Goal: Find specific fact: Find specific fact

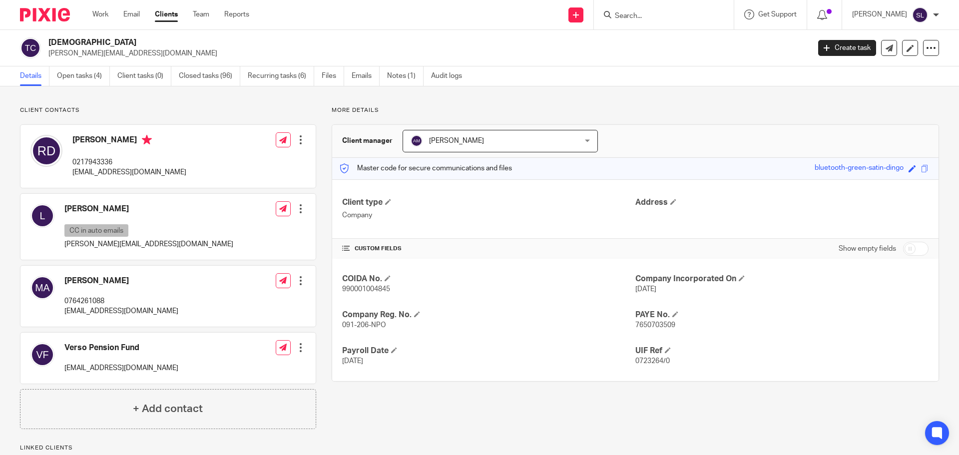
click at [478, 12] on input "Search" at bounding box center [659, 16] width 90 height 9
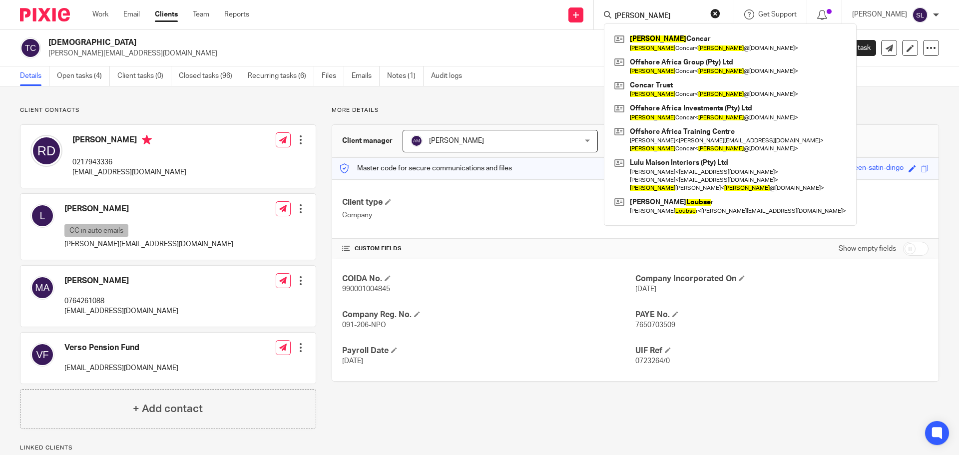
click at [478, 12] on input "louise" at bounding box center [659, 16] width 90 height 9
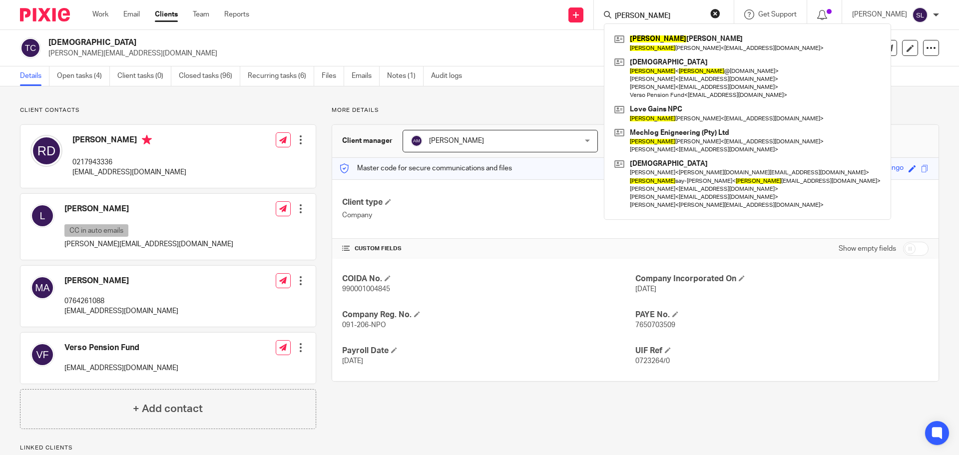
click at [478, 19] on input "lyn" at bounding box center [659, 16] width 90 height 9
click at [478, 18] on input "lyn" at bounding box center [659, 16] width 90 height 9
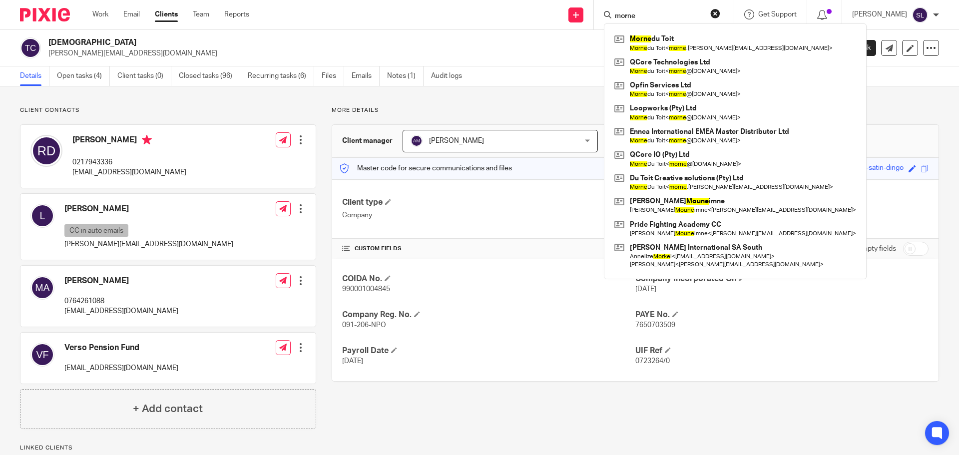
type input "morne"
drag, startPoint x: 635, startPoint y: 14, endPoint x: 578, endPoint y: 10, distance: 57.1
click at [478, 10] on div "Send new email Create task Add client morne Morne du Toit Morne du Toit < morne…" at bounding box center [611, 14] width 695 height 29
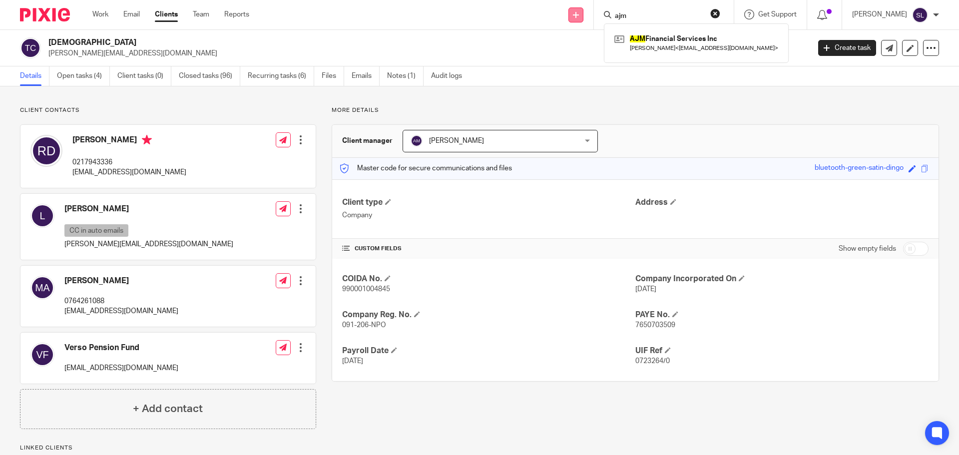
type input "ajm"
click button "submit" at bounding box center [0, 0] width 0 height 0
click at [478, 43] on link at bounding box center [696, 42] width 169 height 23
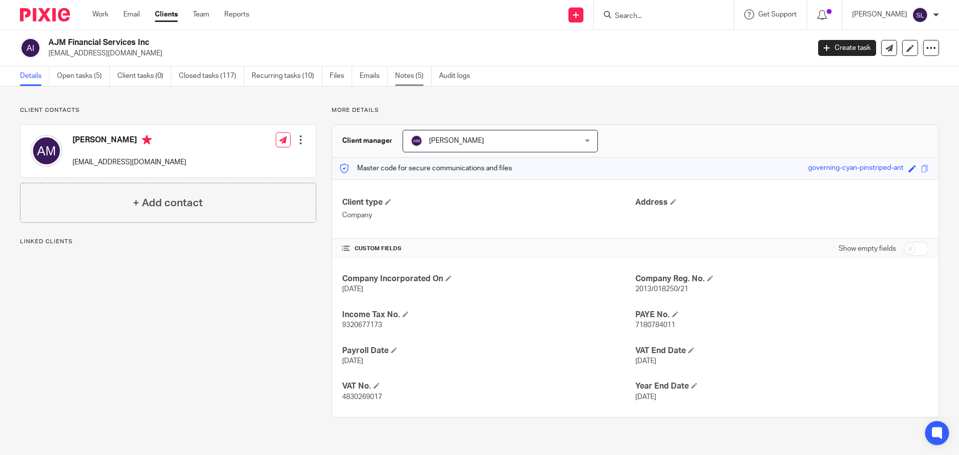
click at [406, 76] on link "Notes (5)" at bounding box center [413, 75] width 36 height 19
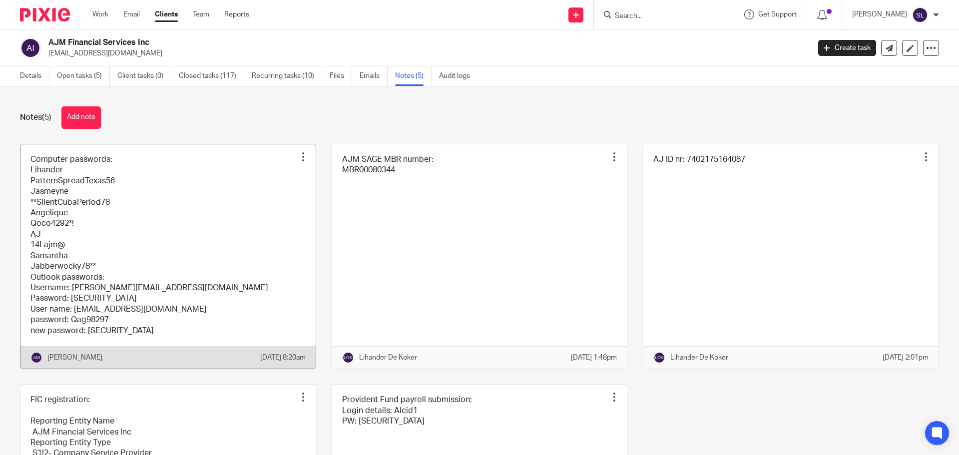
click at [298, 157] on div at bounding box center [303, 157] width 10 height 10
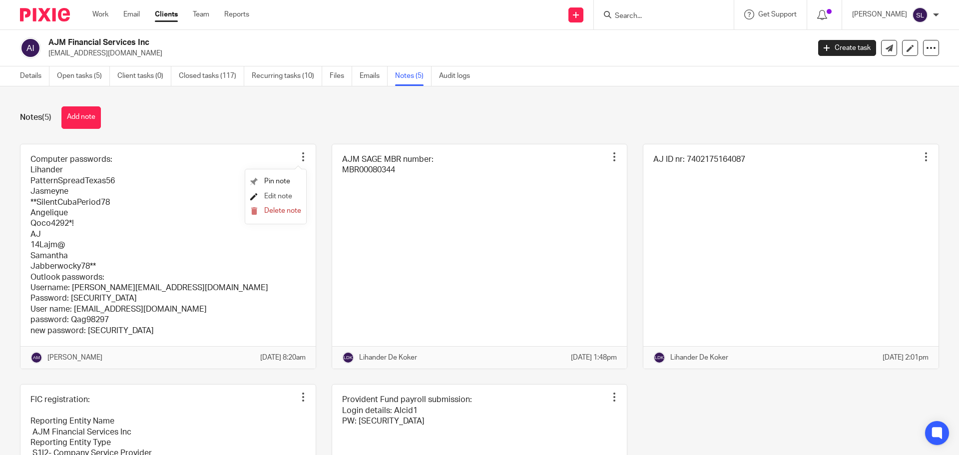
click at [275, 195] on span "Edit note" at bounding box center [278, 196] width 28 height 7
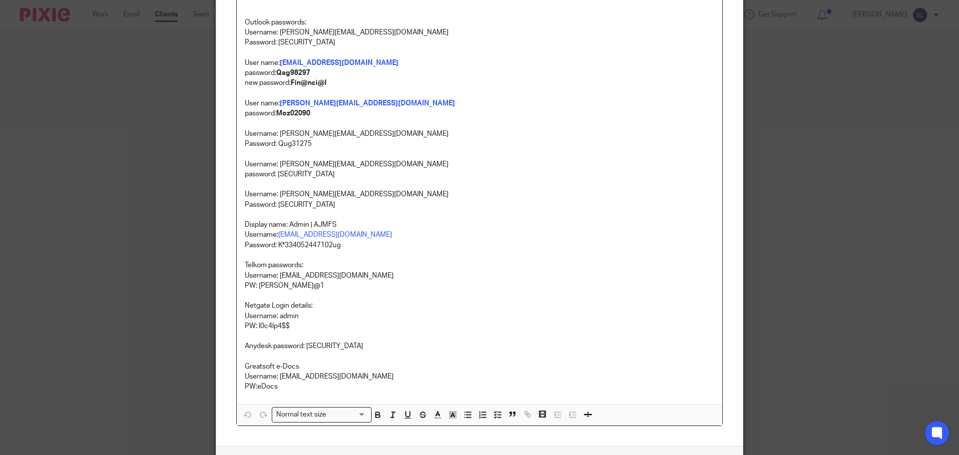
scroll to position [323, 0]
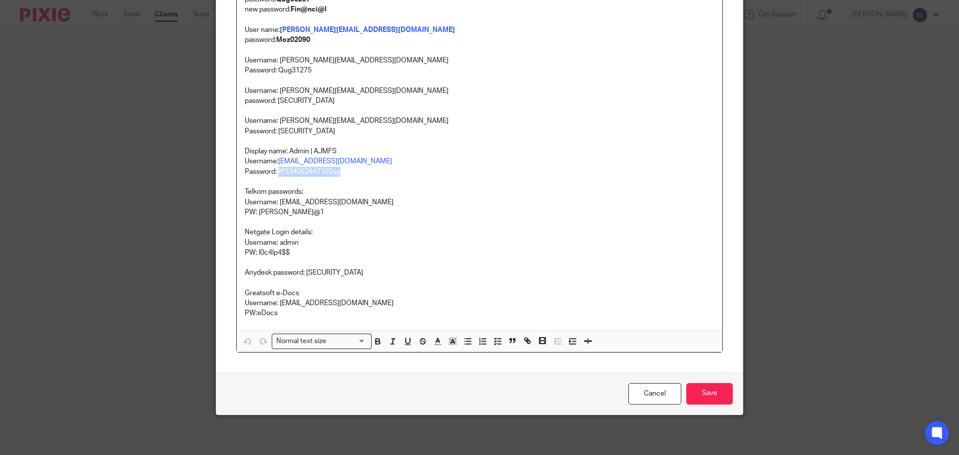
drag, startPoint x: 275, startPoint y: 170, endPoint x: 337, endPoint y: 171, distance: 62.4
click at [337, 171] on p "Password: K*334052447102ug" at bounding box center [480, 172] width 470 height 10
copy p "K*334052447102ug"
click at [134, 226] on div "Edit note Content Computer passwords: Lihander PatternSpreadTexas56 Jasmeyne **…" at bounding box center [479, 227] width 959 height 455
click at [650, 400] on link "Cancel" at bounding box center [654, 393] width 53 height 21
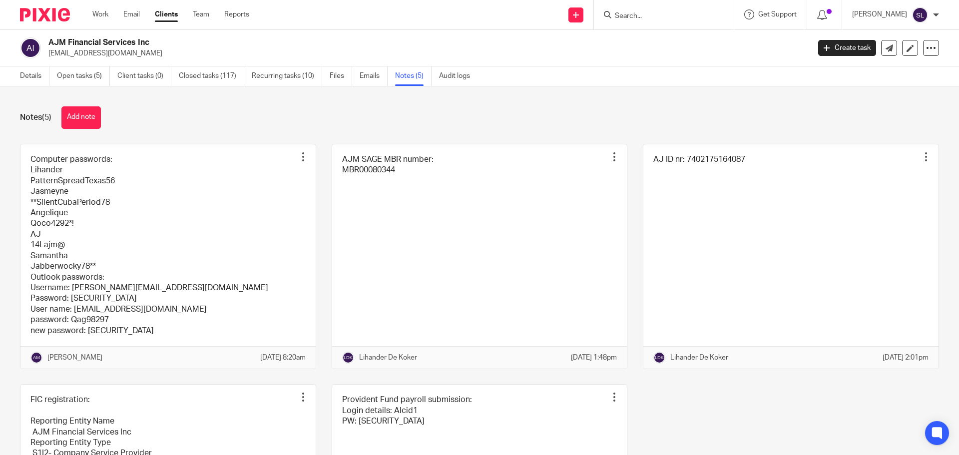
click at [646, 13] on input "Search" at bounding box center [659, 16] width 90 height 9
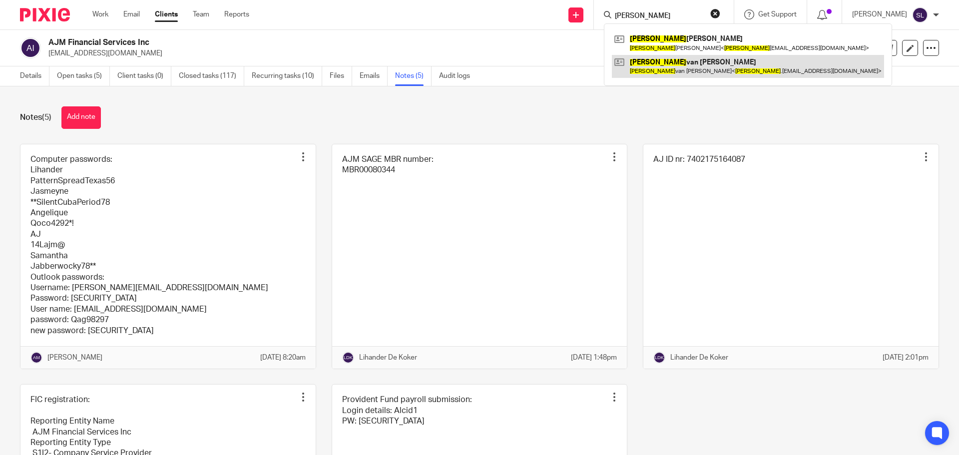
type input "[PERSON_NAME]"
click at [660, 71] on link at bounding box center [748, 66] width 272 height 23
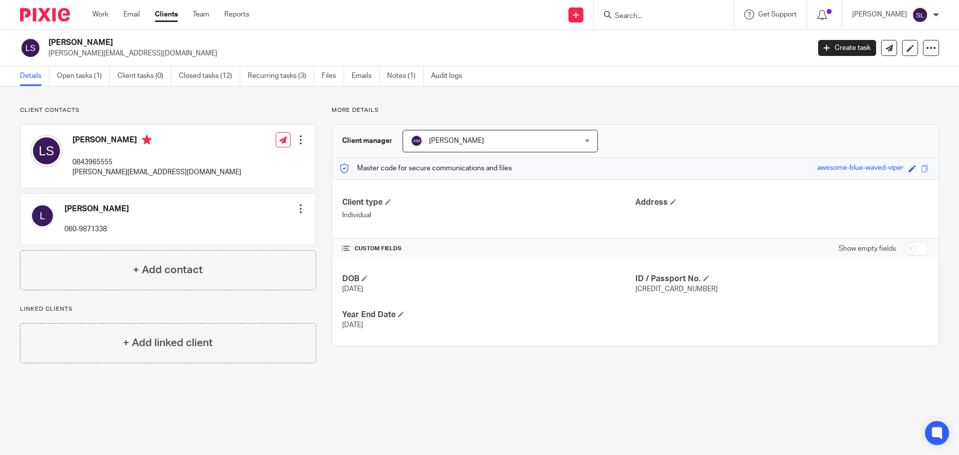
click at [631, 20] on input "Search" at bounding box center [659, 16] width 90 height 9
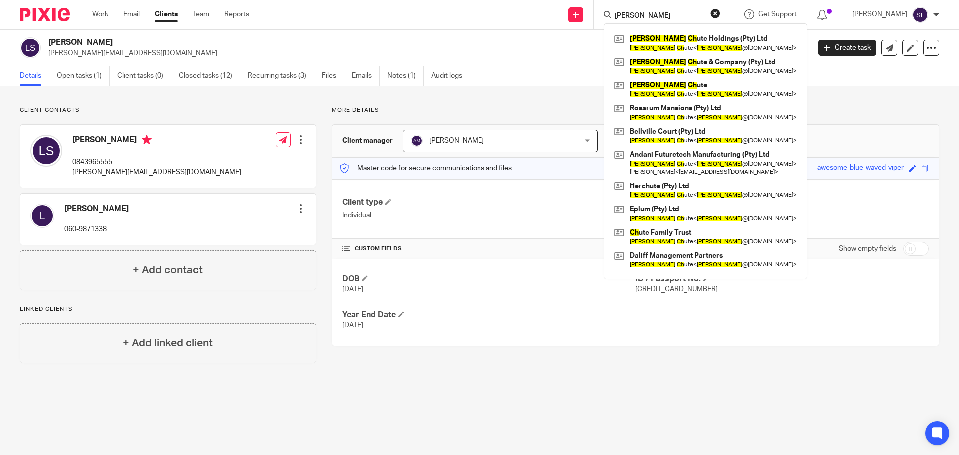
click at [682, 16] on input "rowland ch" at bounding box center [659, 16] width 90 height 9
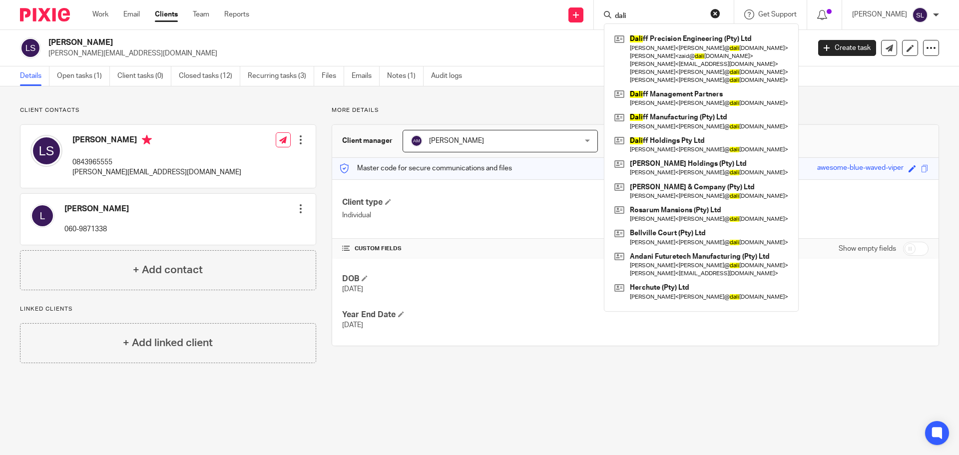
click at [640, 12] on input "dali" at bounding box center [659, 16] width 90 height 9
click at [639, 11] on form "dali" at bounding box center [667, 14] width 106 height 12
click at [641, 16] on input "dali" at bounding box center [659, 16] width 90 height 9
click at [641, 17] on input "dali" at bounding box center [659, 16] width 90 height 9
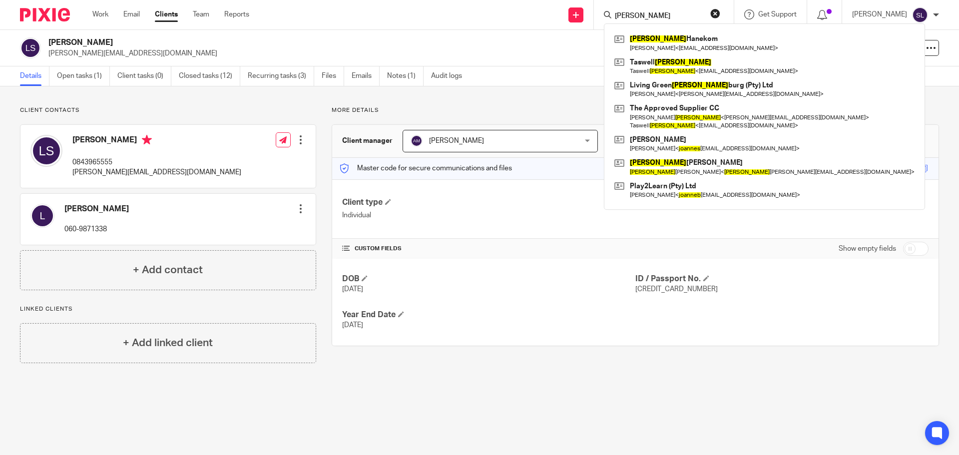
click at [673, 12] on input "johannes" at bounding box center [659, 16] width 90 height 9
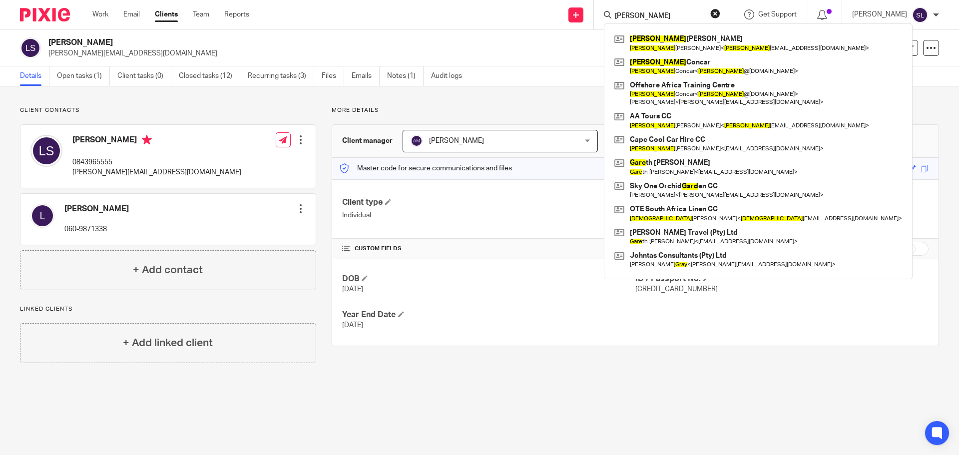
click at [656, 12] on input "gary" at bounding box center [659, 16] width 90 height 9
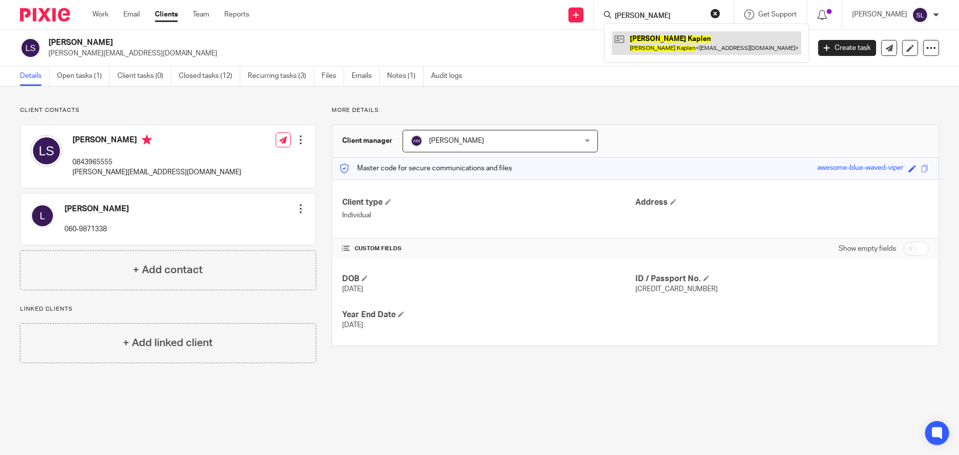
type input "david kaplen"
click at [655, 32] on link at bounding box center [706, 42] width 189 height 23
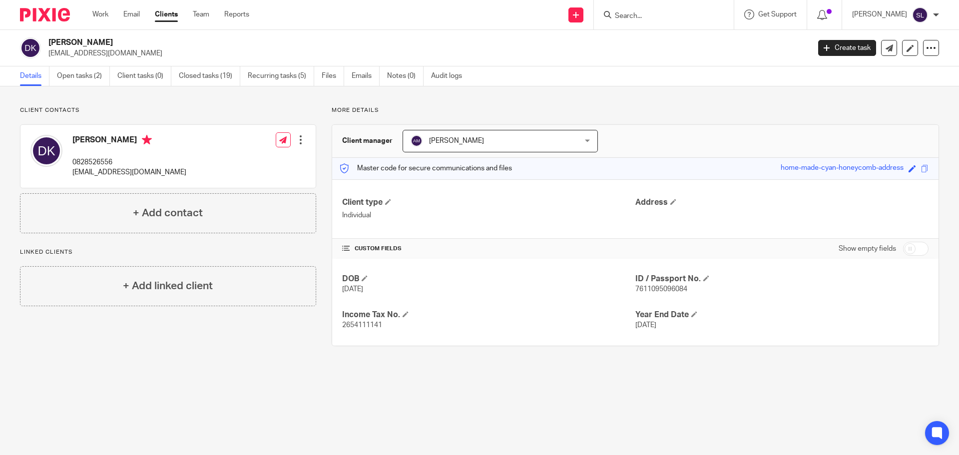
click at [363, 323] on span "2654111141" at bounding box center [362, 325] width 40 height 7
copy span "2654111141"
